Goal: Task Accomplishment & Management: Use online tool/utility

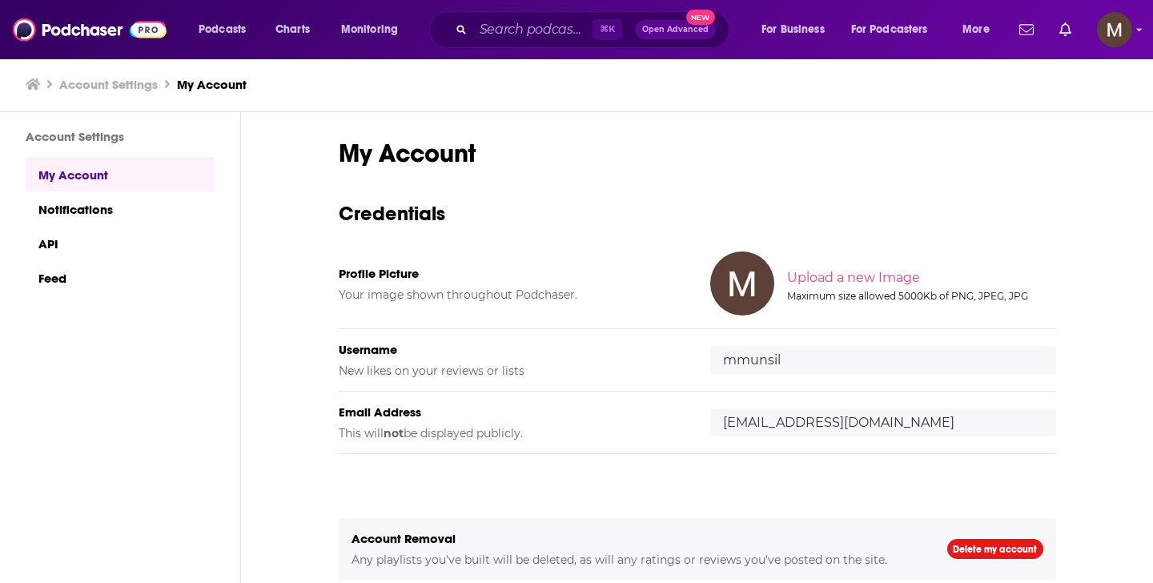
scroll to position [20, 0]
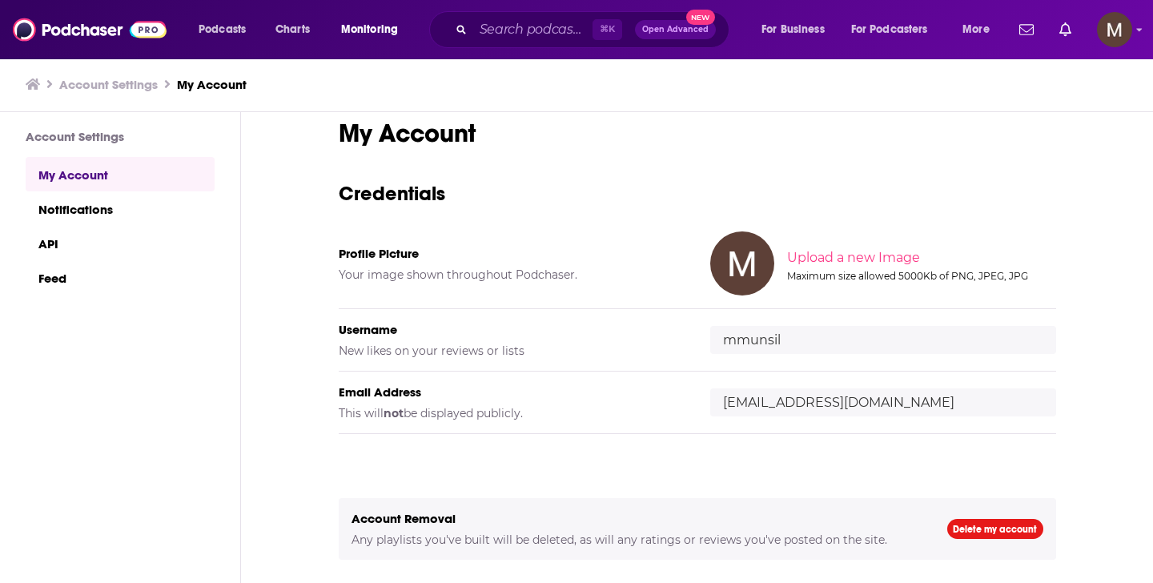
click at [360, 39] on span "Monitoring" at bounding box center [369, 29] width 57 height 22
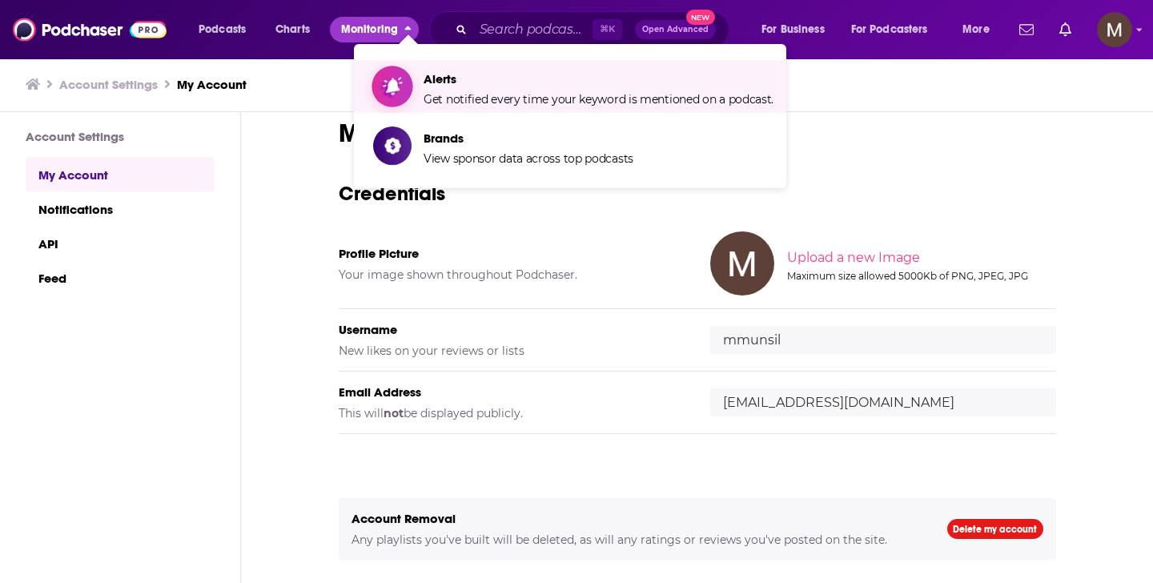
click at [504, 88] on span "Alerts Get notified every time your keyword is mentioned on a podcast." at bounding box center [599, 86] width 350 height 40
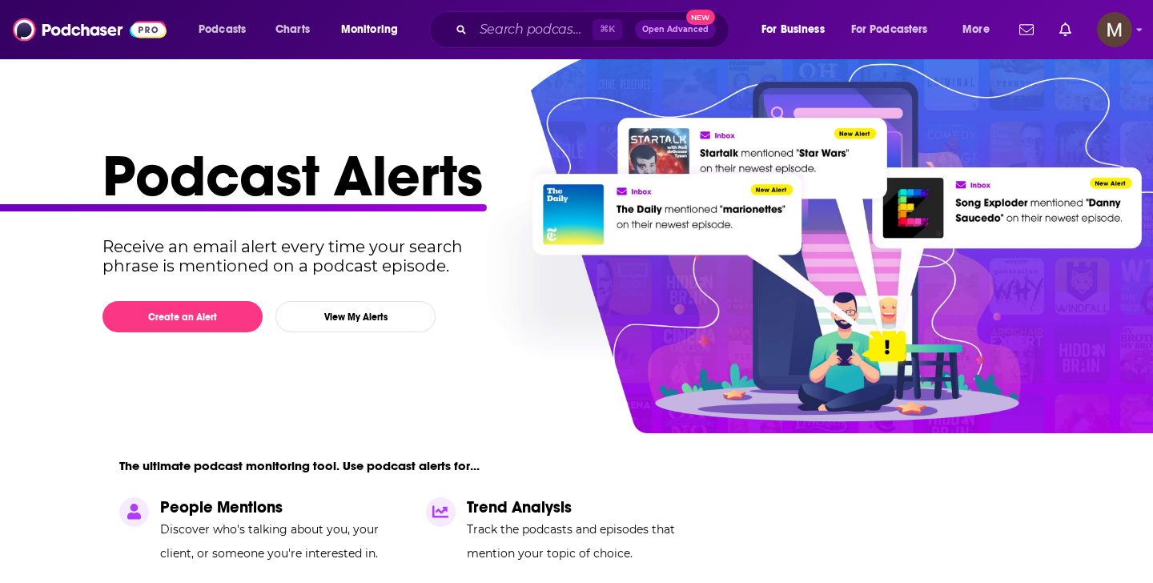
scroll to position [18, 0]
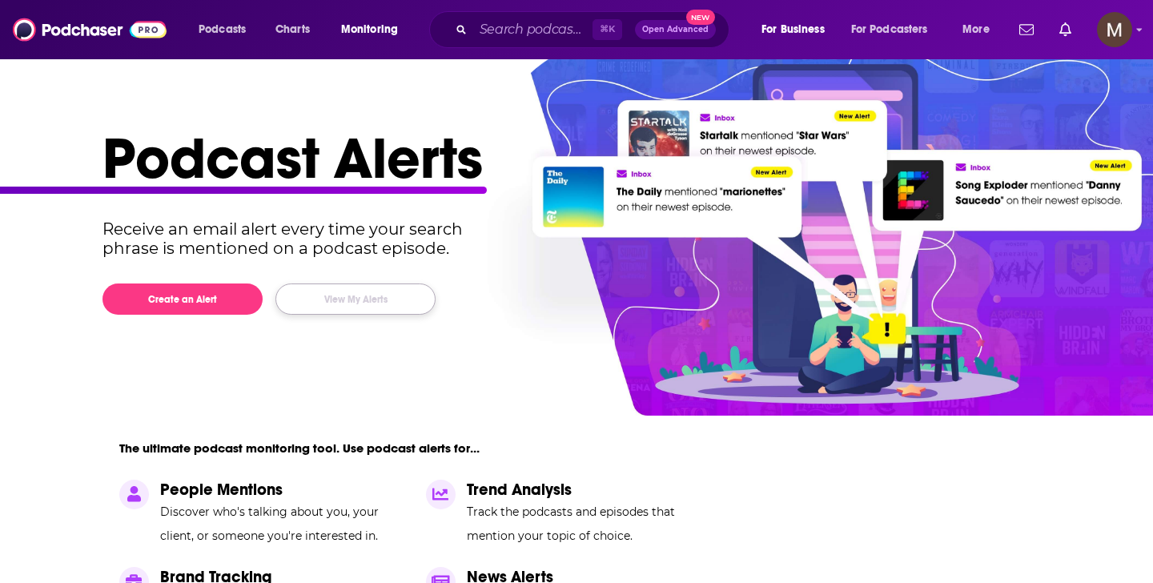
click at [300, 299] on button "View My Alerts" at bounding box center [356, 299] width 160 height 31
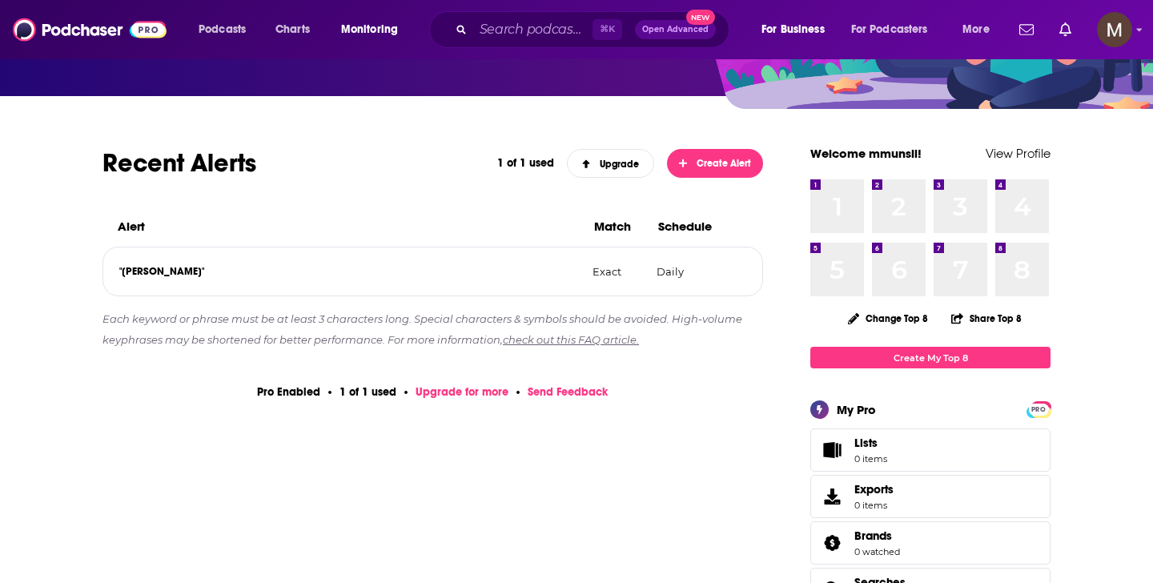
scroll to position [169, 0]
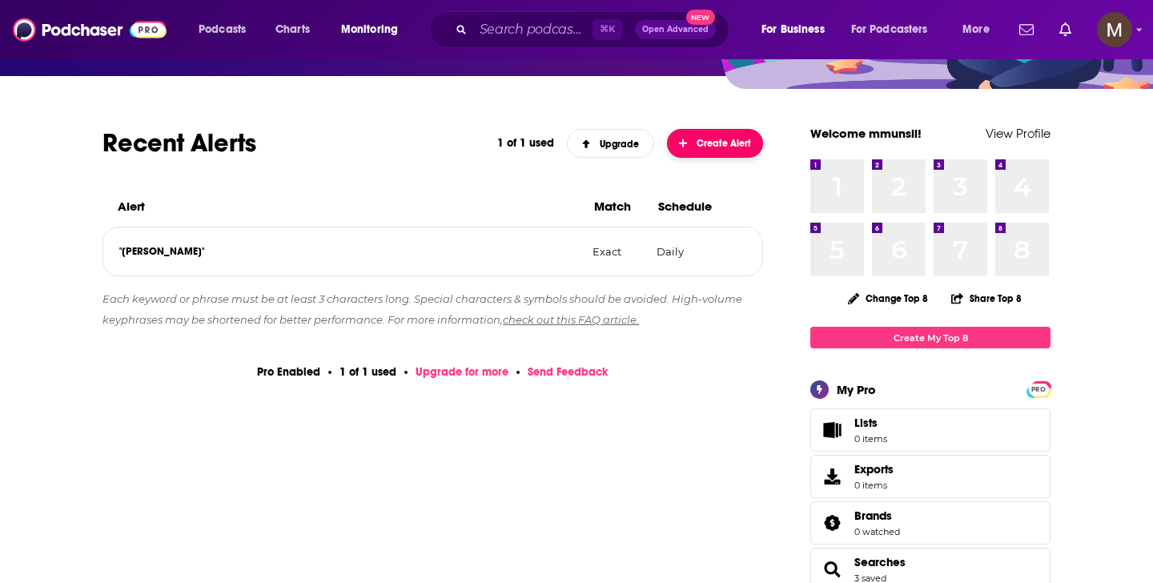
click at [718, 146] on span "Create Alert" at bounding box center [715, 143] width 73 height 11
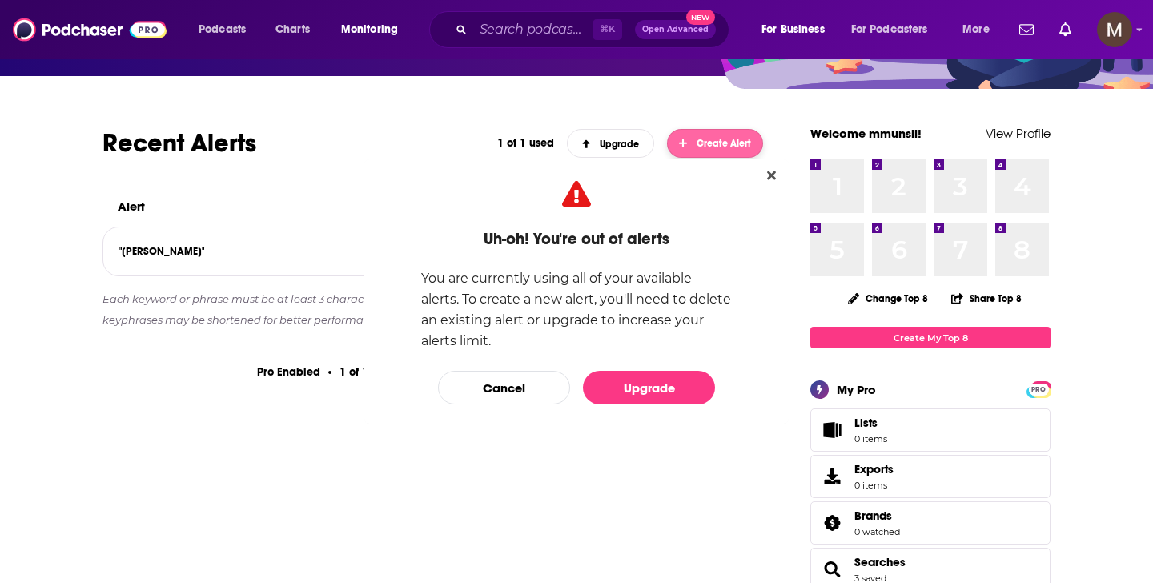
scroll to position [0, 0]
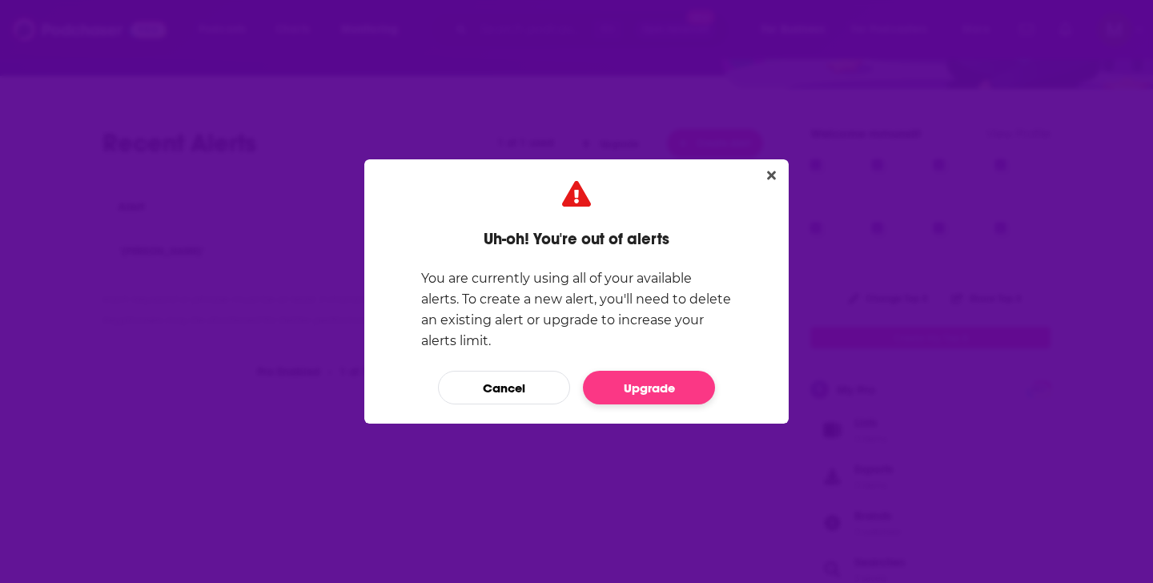
click at [639, 389] on link "Upgrade" at bounding box center [649, 388] width 132 height 34
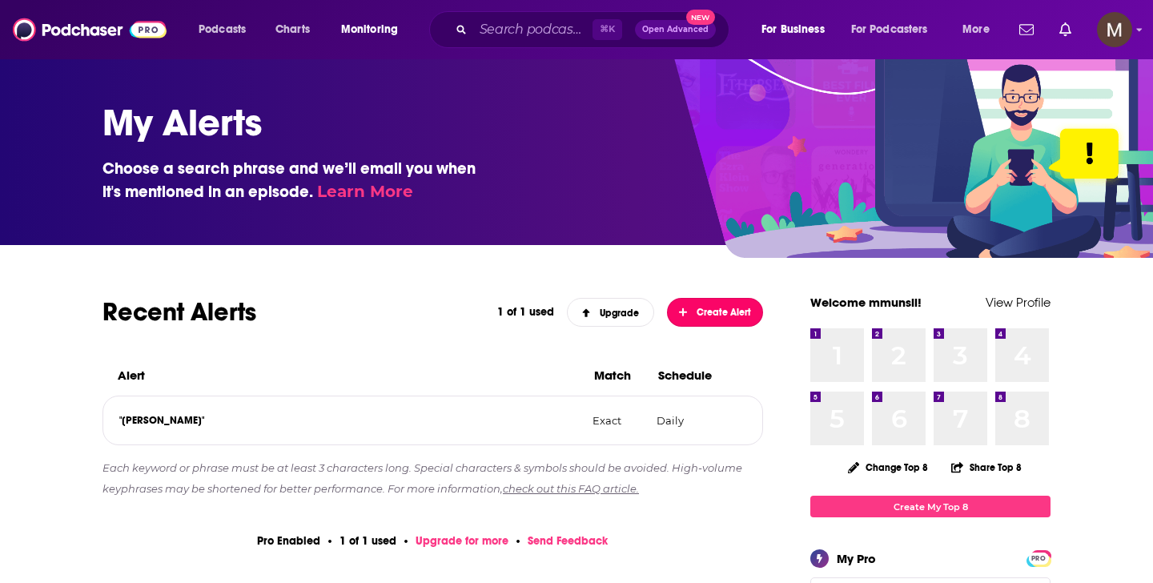
scroll to position [169, 0]
